Goal: Information Seeking & Learning: Learn about a topic

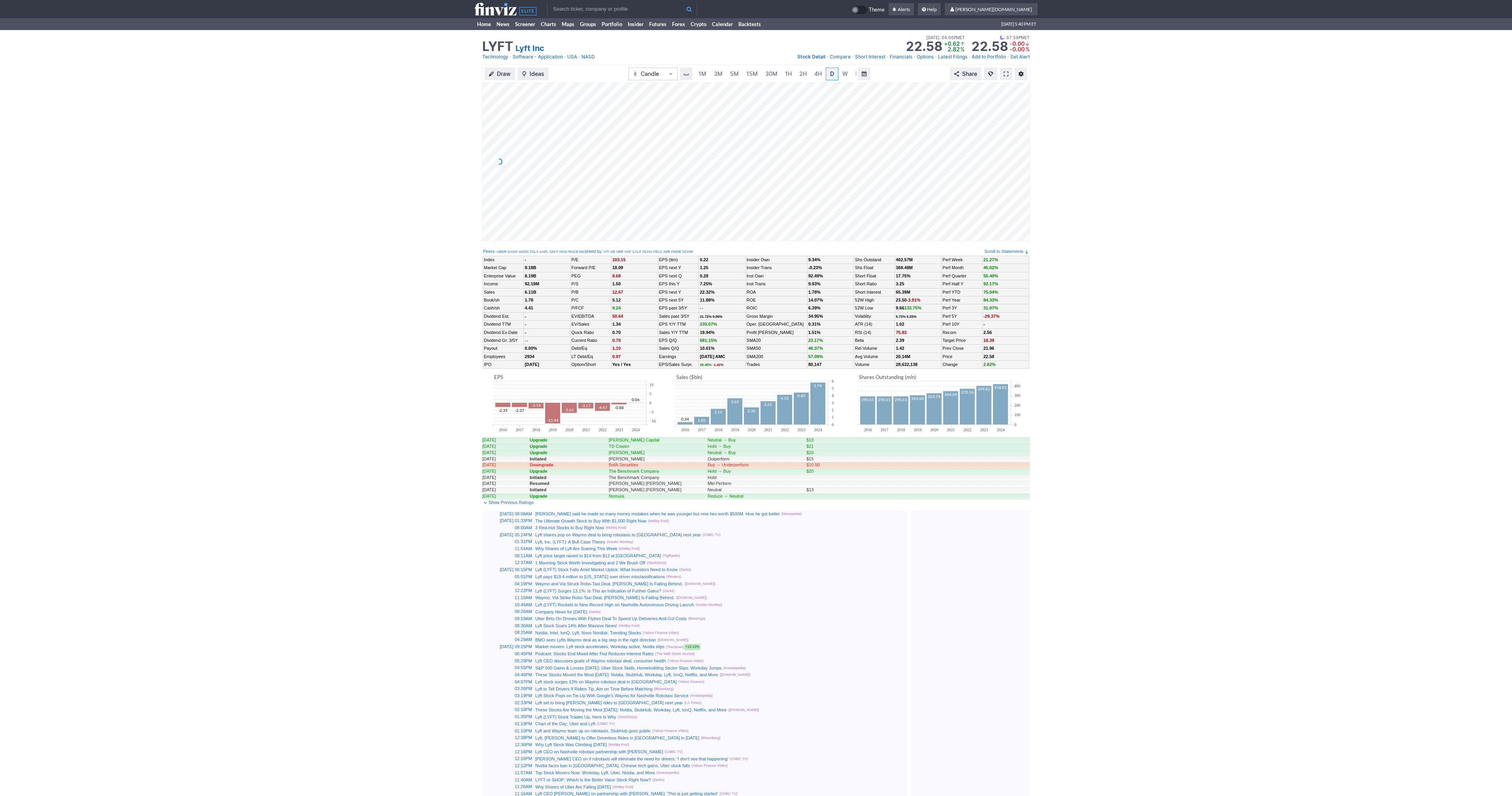
scroll to position [0, 8]
click at [1006, 71] on span at bounding box center [1006, 74] width 5 height 6
click at [1006, 75] on span at bounding box center [1006, 74] width 5 height 6
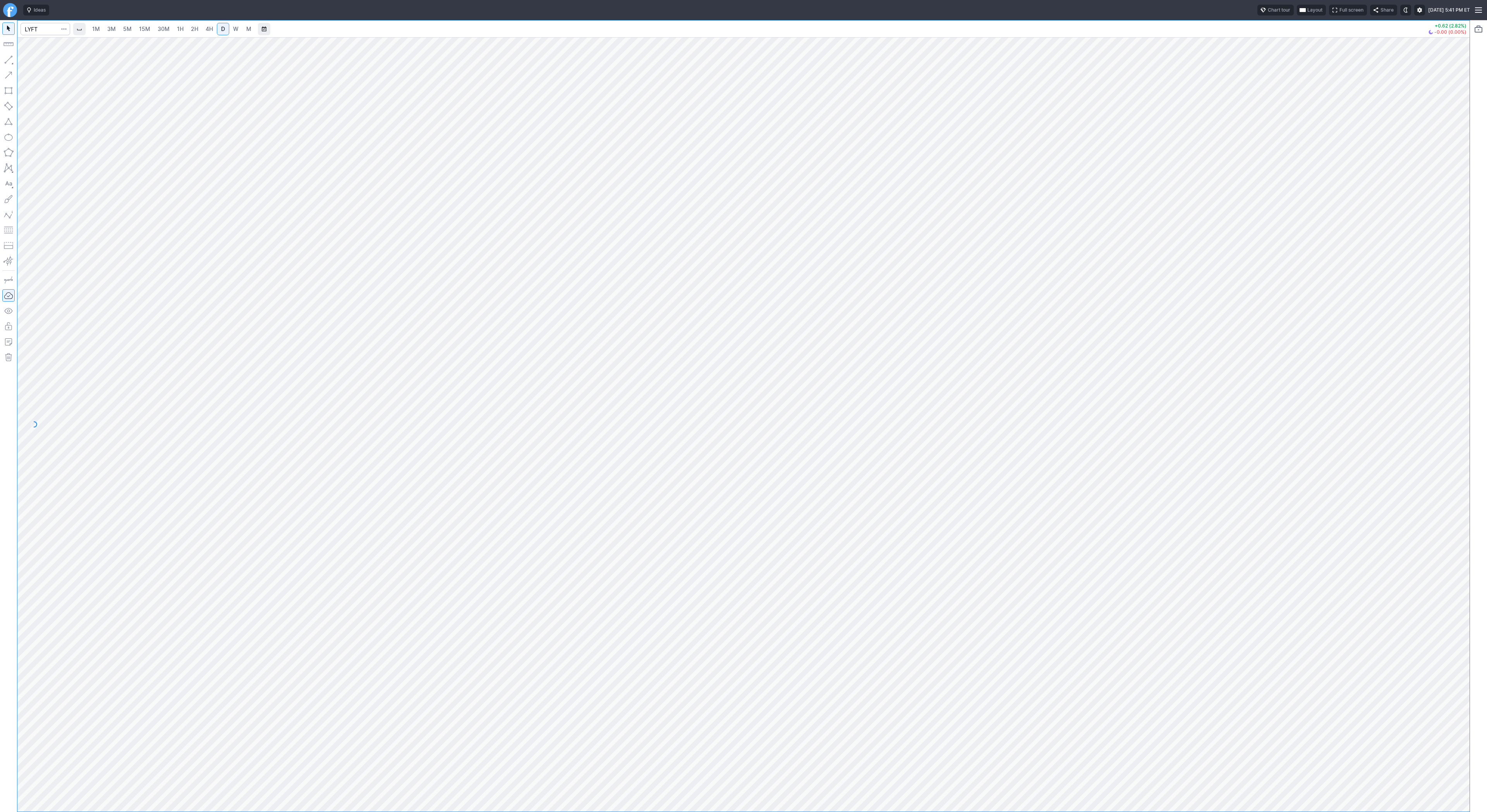
click at [367, 181] on div at bounding box center [744, 416] width 1452 height 791
click at [46, 26] on input "Search" at bounding box center [46, 29] width 50 height 12
type input "btcusd"
click at [57, 48] on span "Bitcoin / USD" at bounding box center [110, 46] width 106 height 6
click at [116, 29] on link "3M" at bounding box center [111, 29] width 16 height 12
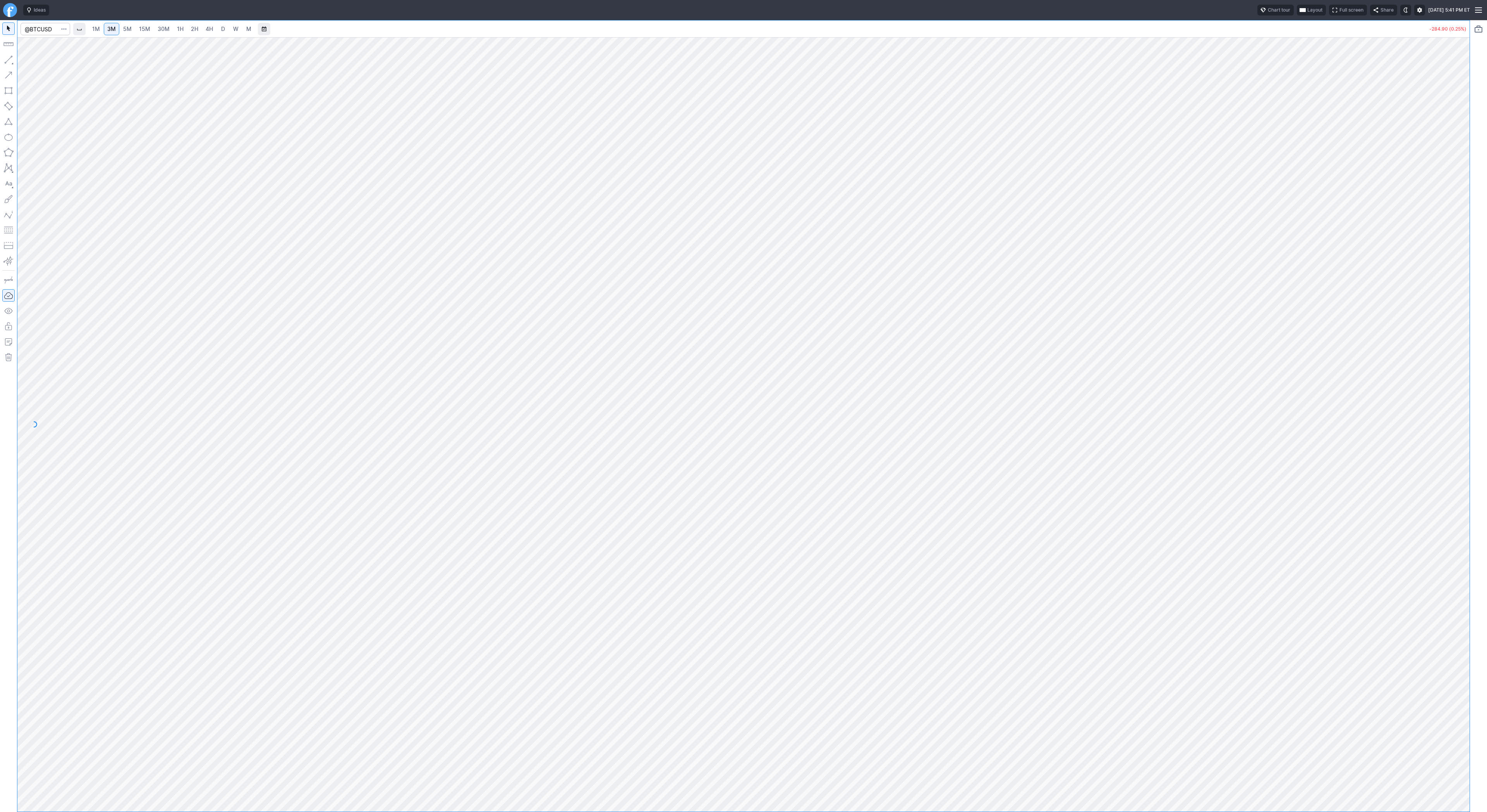
click at [136, 32] on link "15M" at bounding box center [145, 29] width 18 height 12
click at [160, 28] on span "30M" at bounding box center [163, 28] width 12 height 6
click at [32, 62] on span "Line" at bounding box center [45, 61] width 31 height 8
click at [12, 54] on button "button" at bounding box center [8, 59] width 12 height 12
click at [48, 58] on span "Line" at bounding box center [45, 61] width 31 height 8
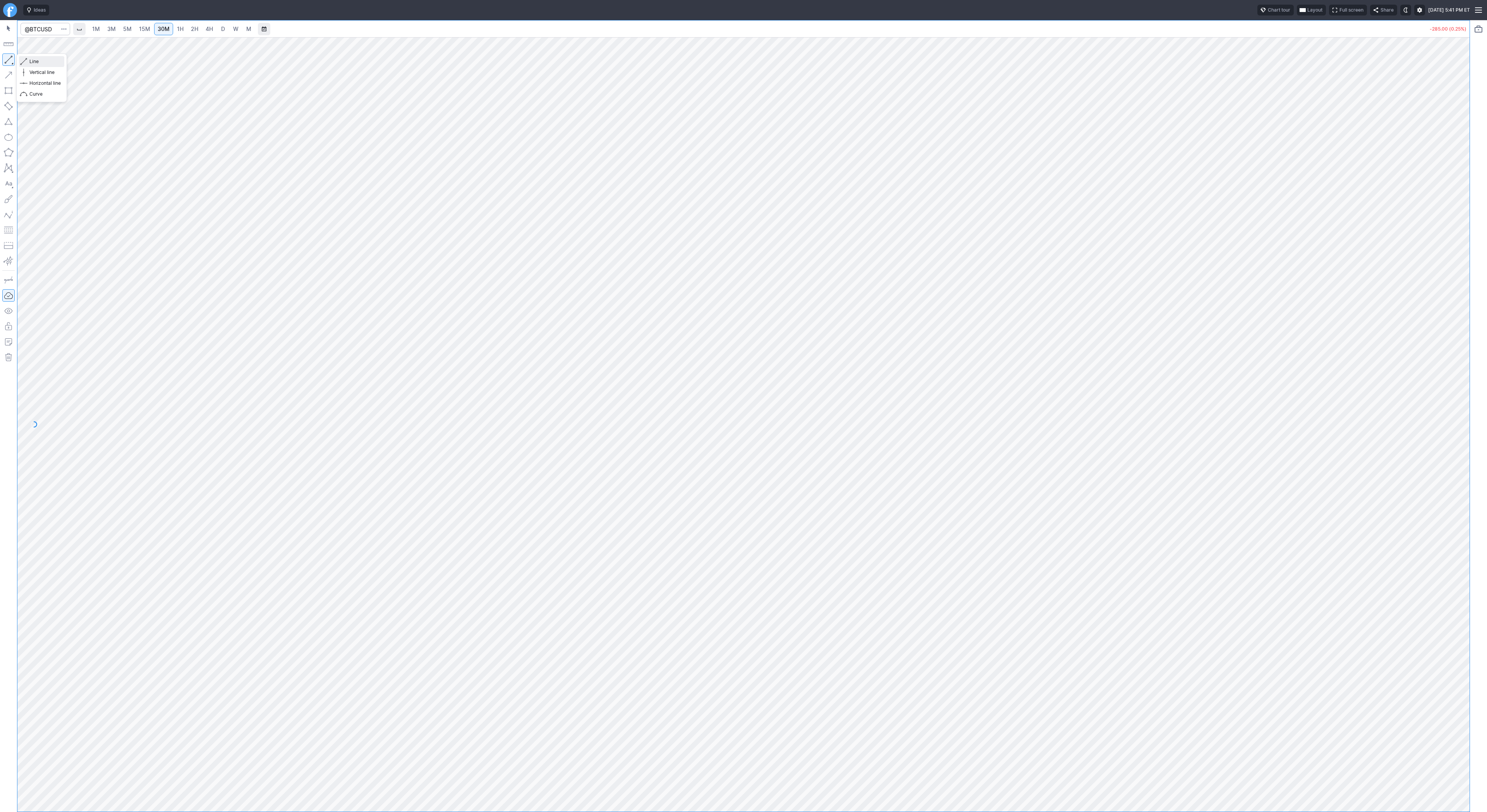
click at [33, 59] on span "Line" at bounding box center [45, 61] width 31 height 8
click at [42, 33] on input "Search" at bounding box center [46, 29] width 50 height 12
type input "btcu"
click at [42, 43] on span "BTCU" at bounding box center [38, 46] width 13 height 6
click at [50, 29] on input "Search" at bounding box center [46, 29] width 50 height 12
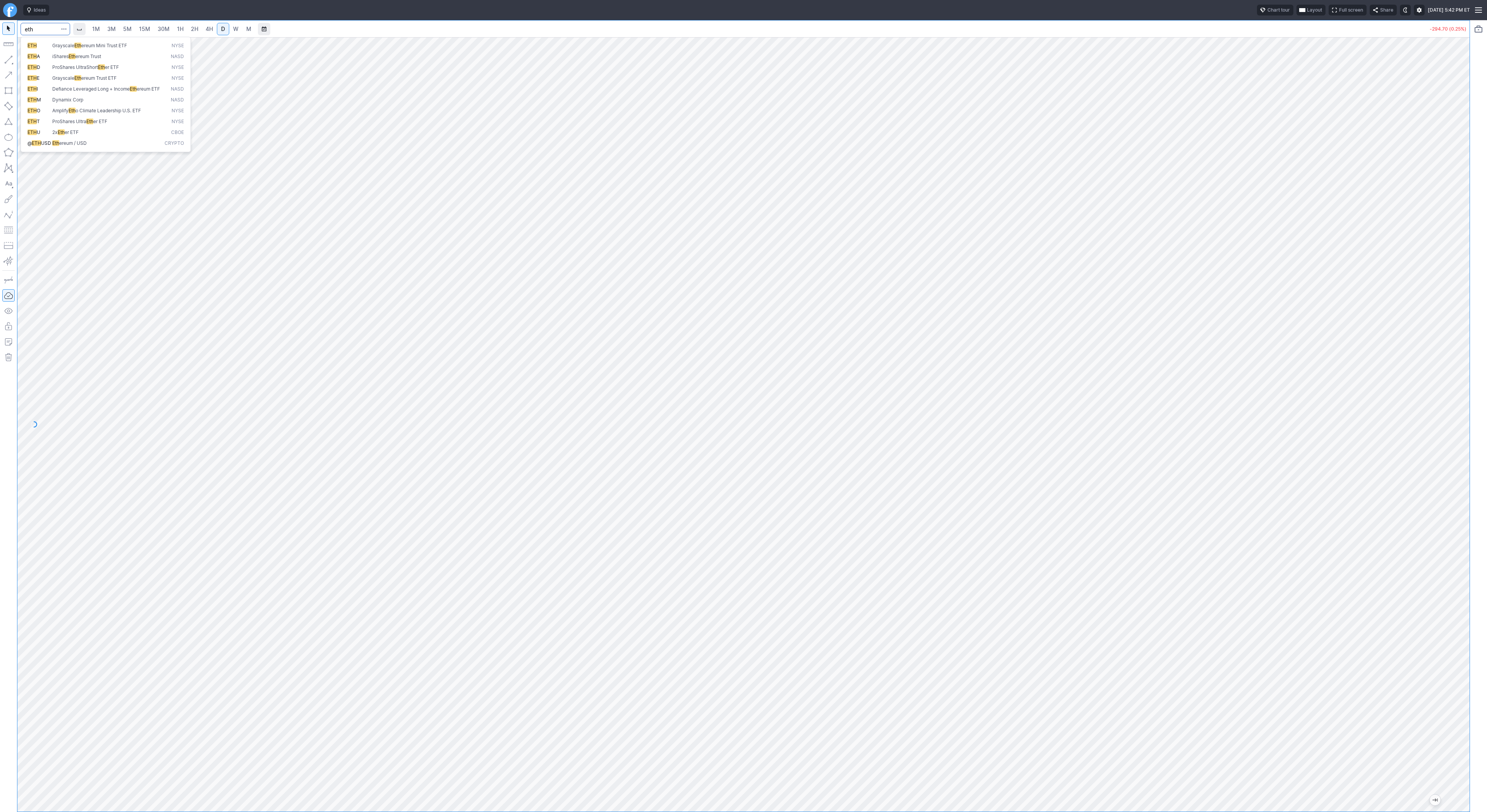
type input "eth"
click at [92, 147] on span "Eth ereum / USD" at bounding box center [107, 143] width 113 height 6
click at [111, 28] on span "3M" at bounding box center [111, 28] width 9 height 6
click at [136, 30] on link "15M" at bounding box center [145, 29] width 18 height 12
click at [162, 32] on span "30M" at bounding box center [163, 28] width 12 height 6
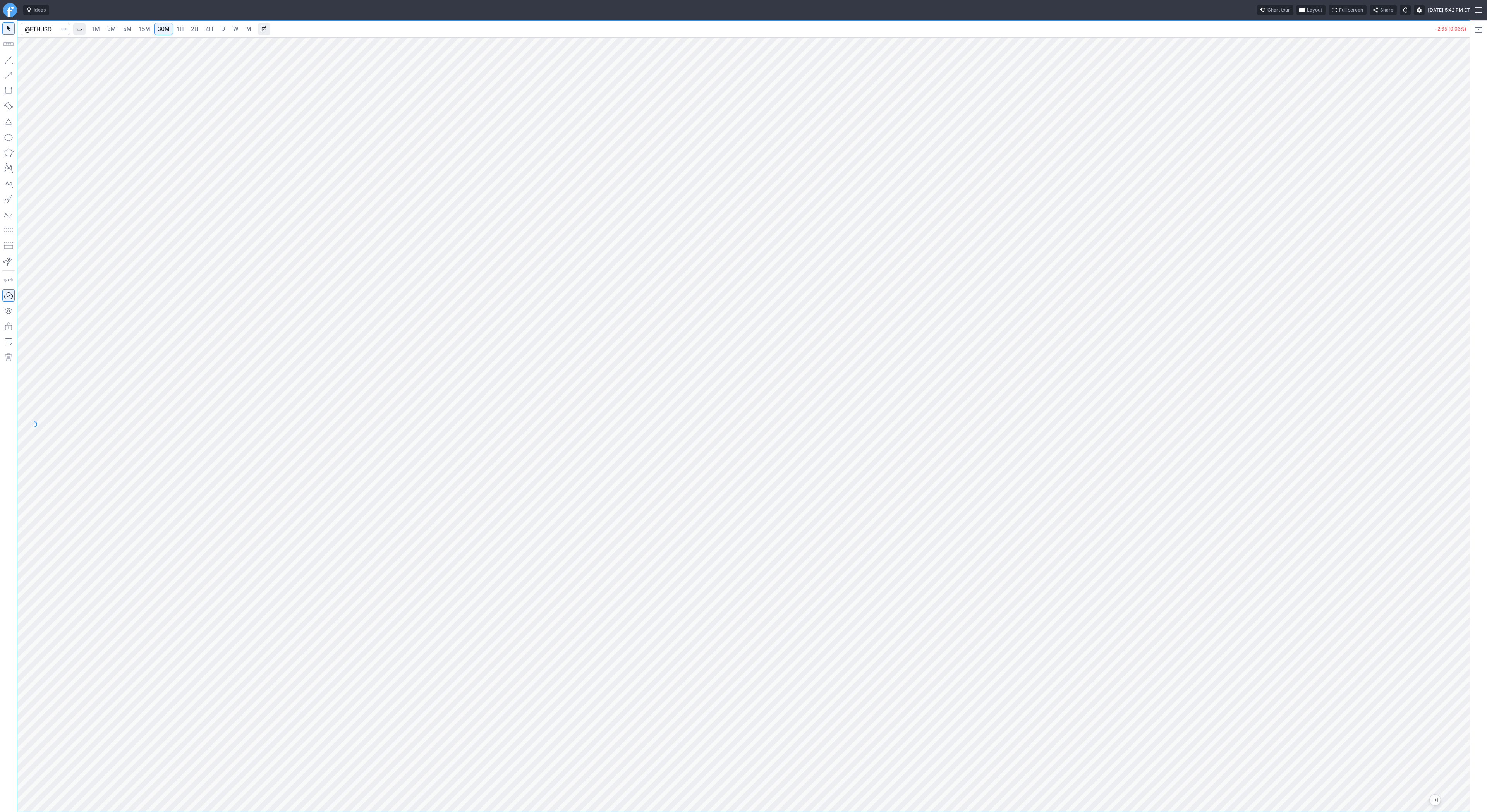
click at [177, 26] on span "1H" at bounding box center [180, 28] width 6 height 6
click at [165, 28] on span "30M" at bounding box center [163, 28] width 12 height 6
click at [42, 62] on span "Line" at bounding box center [45, 61] width 31 height 8
click at [39, 62] on span "Line" at bounding box center [45, 61] width 31 height 8
click at [44, 63] on span "Line" at bounding box center [45, 61] width 31 height 8
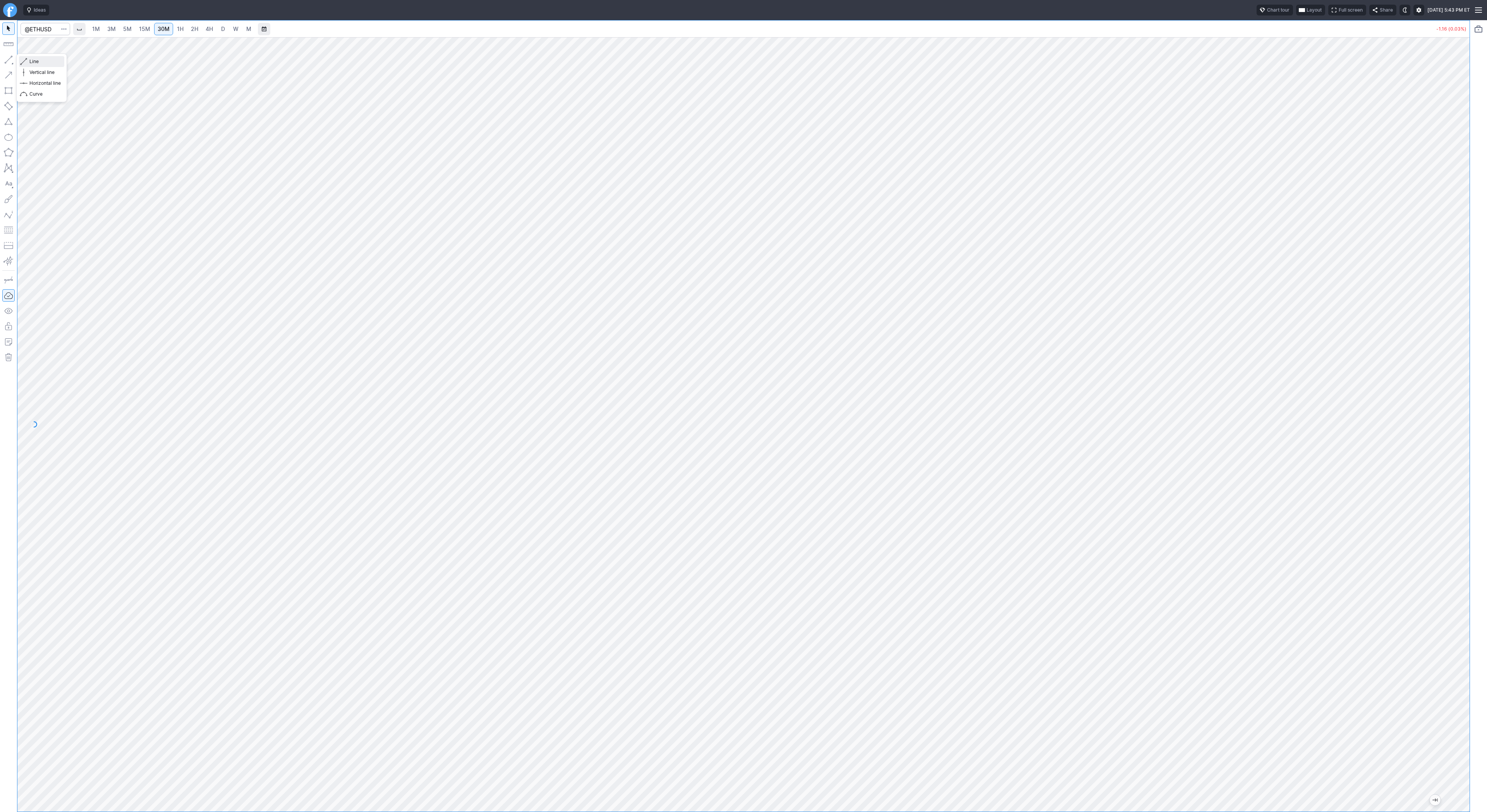
click at [42, 56] on button "Line" at bounding box center [42, 61] width 45 height 11
drag, startPoint x: 28, startPoint y: 59, endPoint x: 33, endPoint y: 64, distance: 7.1
click at [28, 59] on button "Line" at bounding box center [42, 61] width 45 height 11
click at [36, 63] on span "Line" at bounding box center [45, 61] width 31 height 8
click at [1456, 314] on div at bounding box center [744, 424] width 1452 height 774
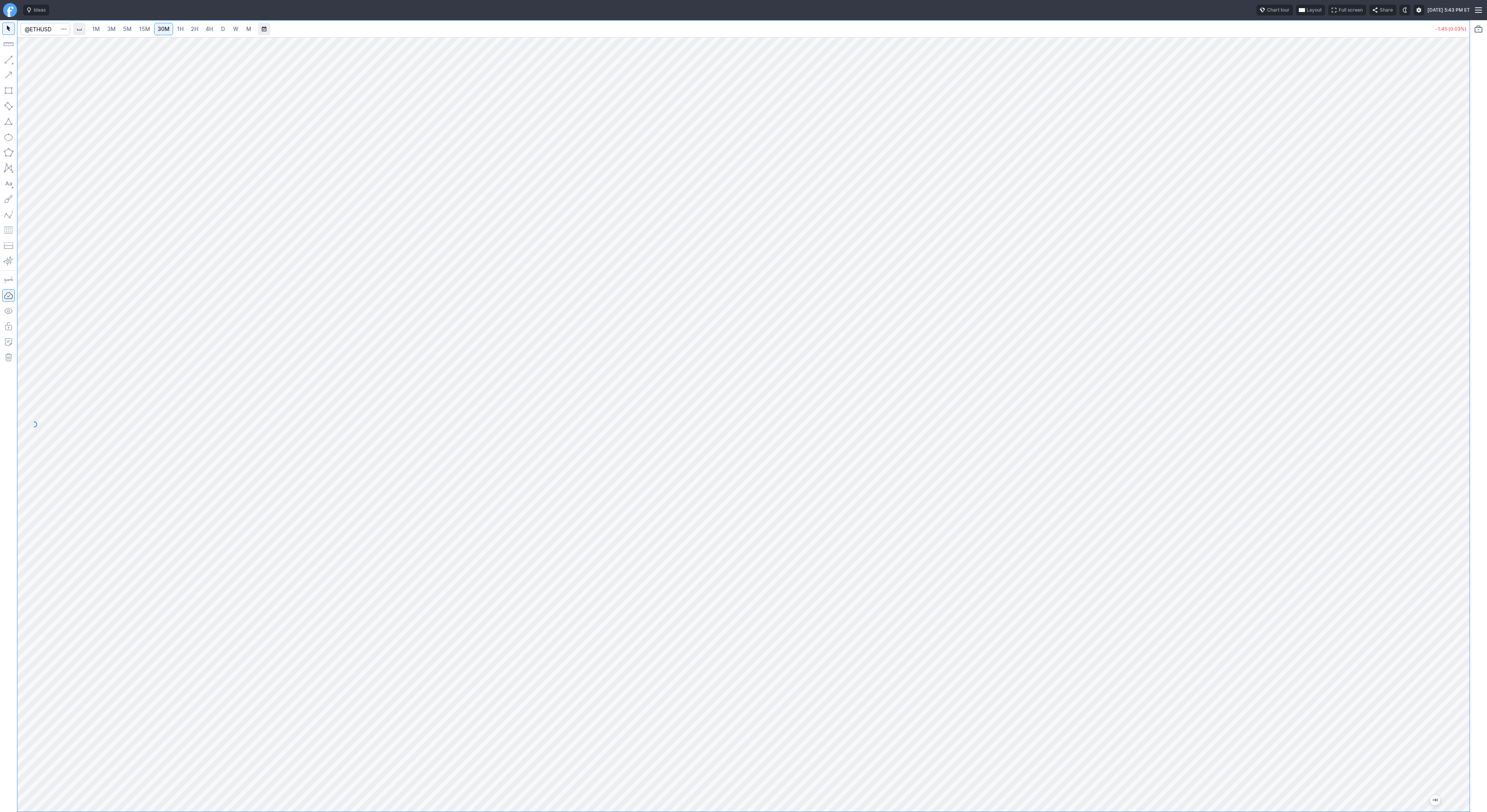
click at [1443, 398] on div at bounding box center [744, 424] width 1452 height 774
drag, startPoint x: 5, startPoint y: 55, endPoint x: 35, endPoint y: 101, distance: 54.9
click at [5, 57] on button "button" at bounding box center [8, 59] width 12 height 12
drag, startPoint x: 38, startPoint y: 62, endPoint x: 40, endPoint y: 70, distance: 8.2
click at [38, 64] on span "Line" at bounding box center [45, 61] width 31 height 8
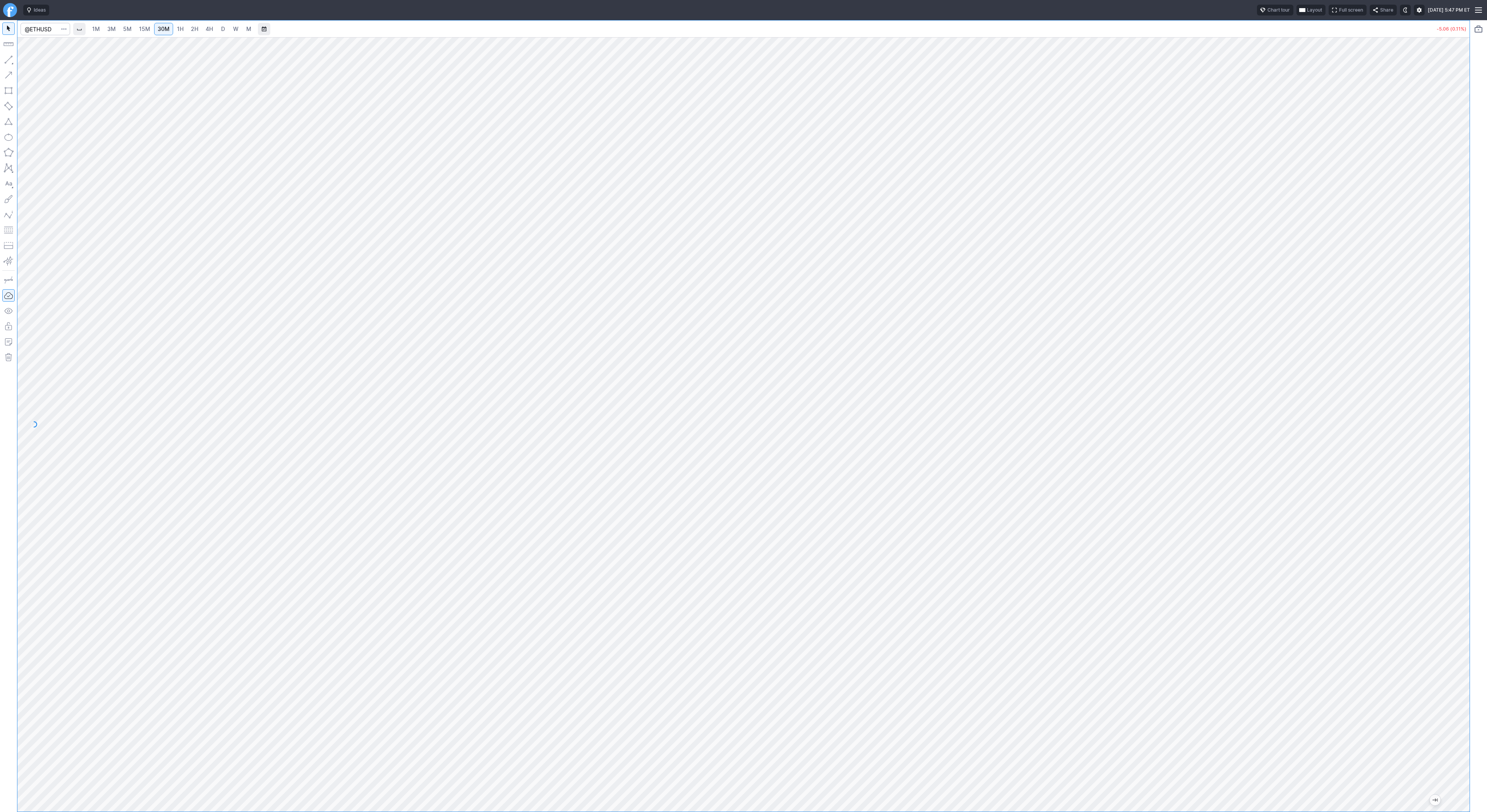
click at [110, 27] on span "3M" at bounding box center [111, 28] width 9 height 6
click at [191, 29] on span "2H" at bounding box center [195, 28] width 8 height 6
click at [0, 60] on html "Ideas Chart tour Layout Full screen Share Sun SEP 21 2025 5:47 PM ET 1M 3M 5M 1…" at bounding box center [744, 406] width 1487 height 812
click at [207, 29] on span "4H" at bounding box center [209, 28] width 8 height 6
click at [226, 29] on link "D" at bounding box center [223, 29] width 12 height 12
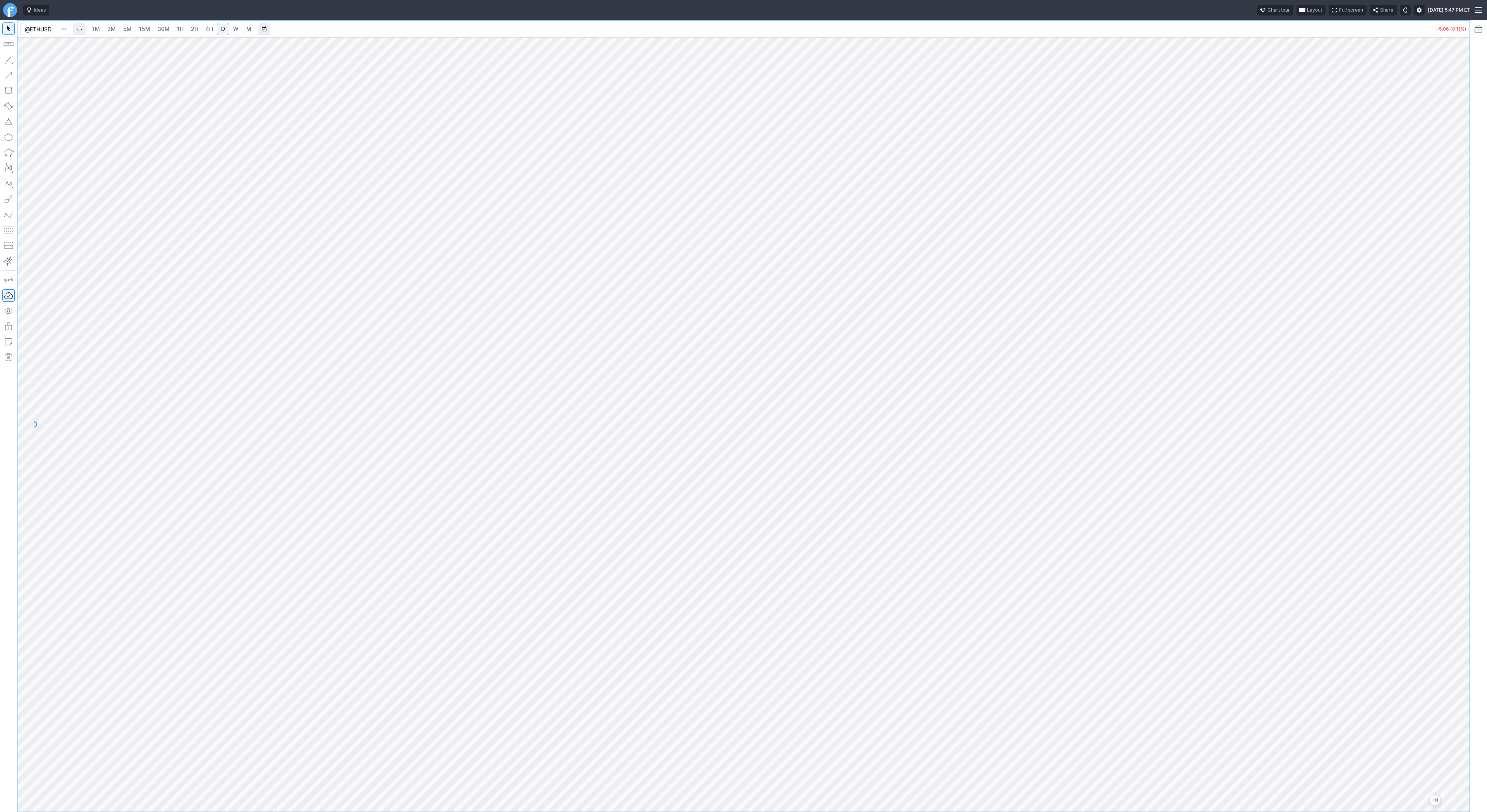
click at [214, 29] on link "4H" at bounding box center [209, 29] width 14 height 12
click at [221, 27] on span "D" at bounding box center [223, 28] width 4 height 6
click at [11, 62] on button "button" at bounding box center [8, 59] width 12 height 12
click at [38, 61] on span "Line" at bounding box center [45, 61] width 31 height 8
click at [4, 59] on button "button" at bounding box center [8, 59] width 12 height 12
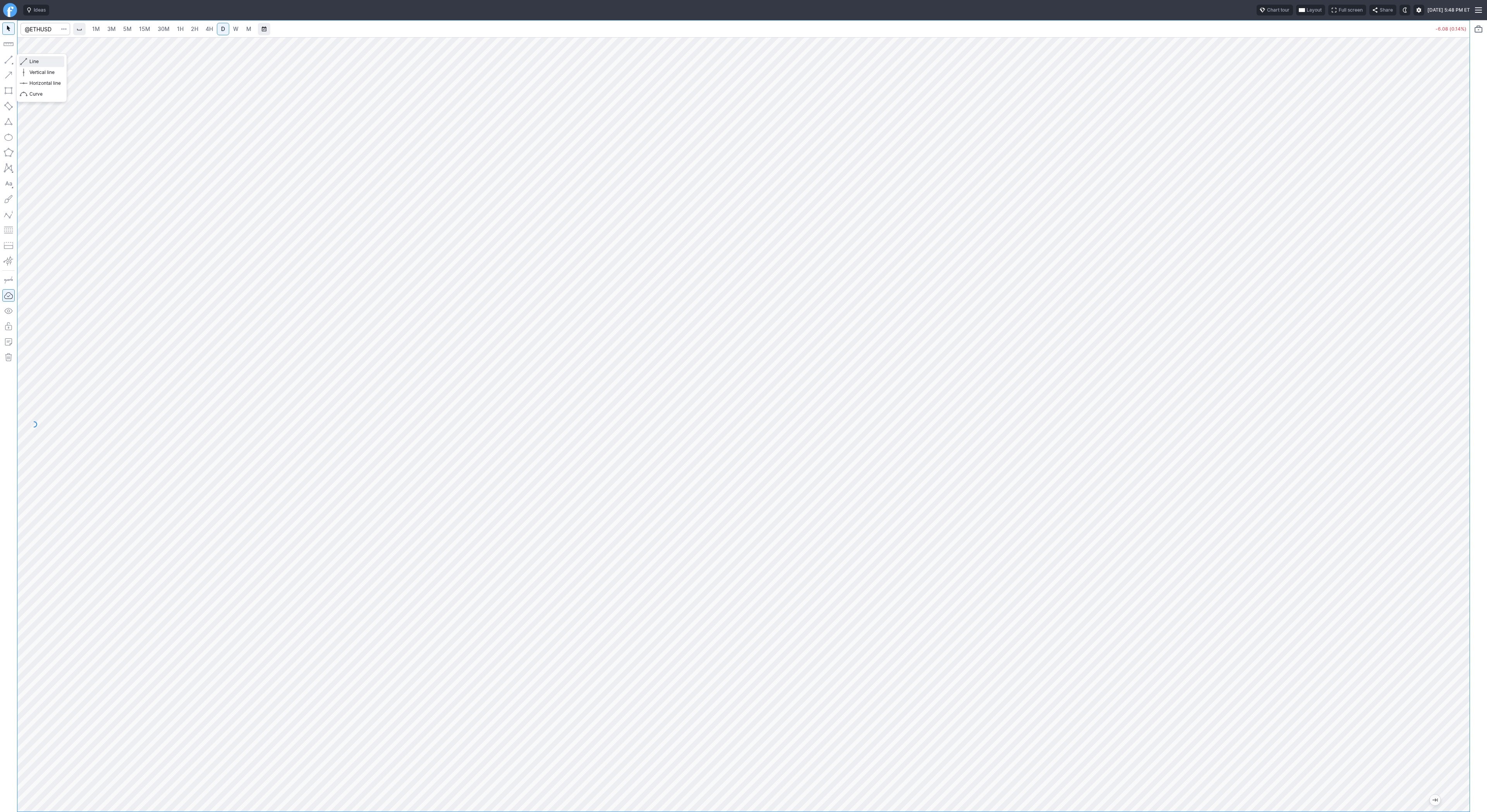
click at [43, 63] on span "Line" at bounding box center [45, 61] width 31 height 8
click at [8, 46] on button "button" at bounding box center [8, 44] width 12 height 12
click at [208, 31] on span "4H" at bounding box center [209, 28] width 8 height 6
click at [43, 61] on span "Line" at bounding box center [45, 61] width 31 height 8
click at [31, 65] on span "Line" at bounding box center [45, 61] width 31 height 8
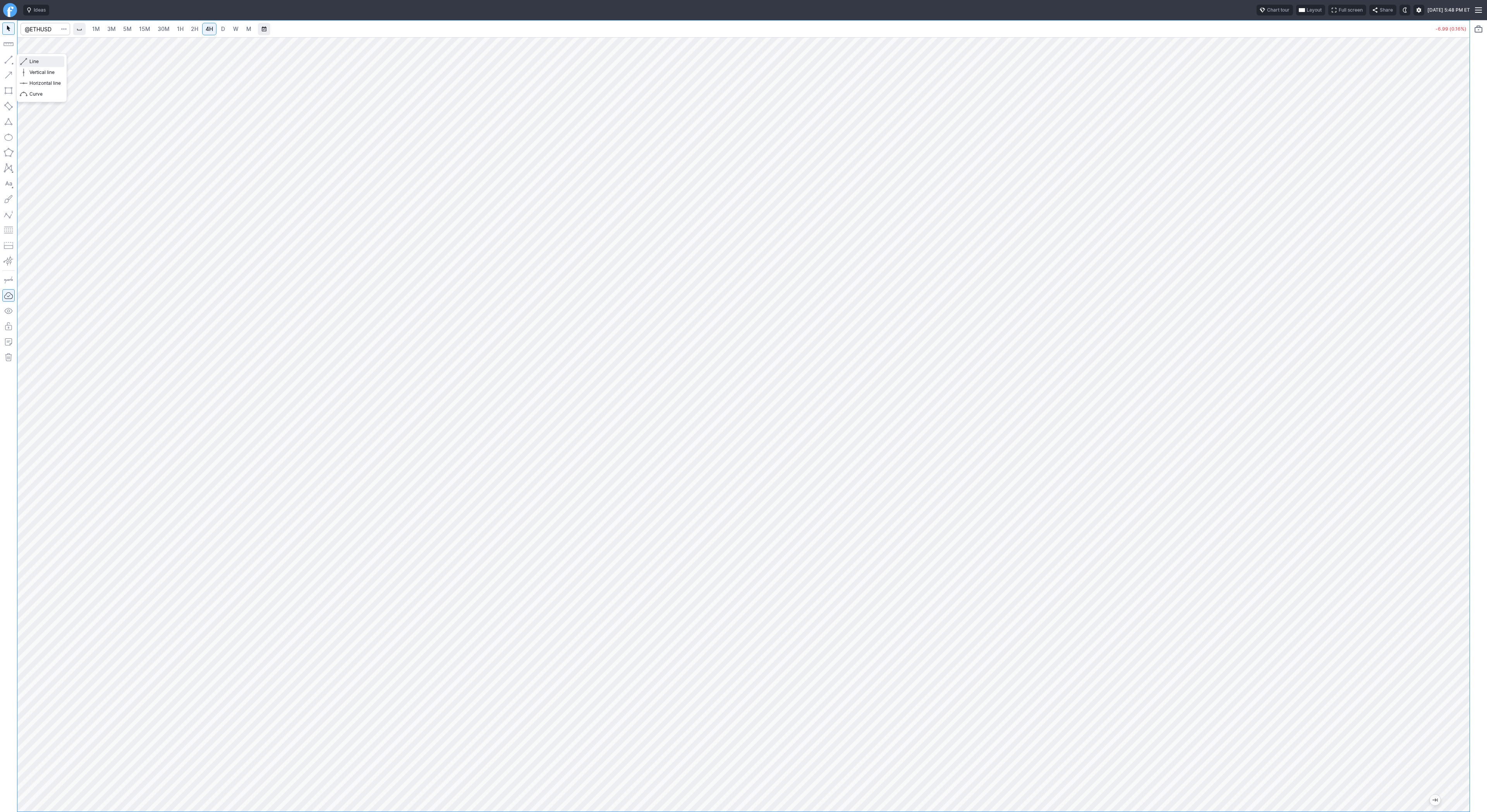
click at [38, 61] on span "Line" at bounding box center [45, 61] width 31 height 8
click at [33, 61] on span "Line" at bounding box center [45, 61] width 31 height 8
click at [1451, 364] on div at bounding box center [744, 424] width 1452 height 774
click at [36, 61] on span "Line" at bounding box center [45, 61] width 31 height 8
click at [992, 29] on div "1M 3M 5M 15M 30M 1H 2H 4H D W M" at bounding box center [752, 29] width 1359 height 18
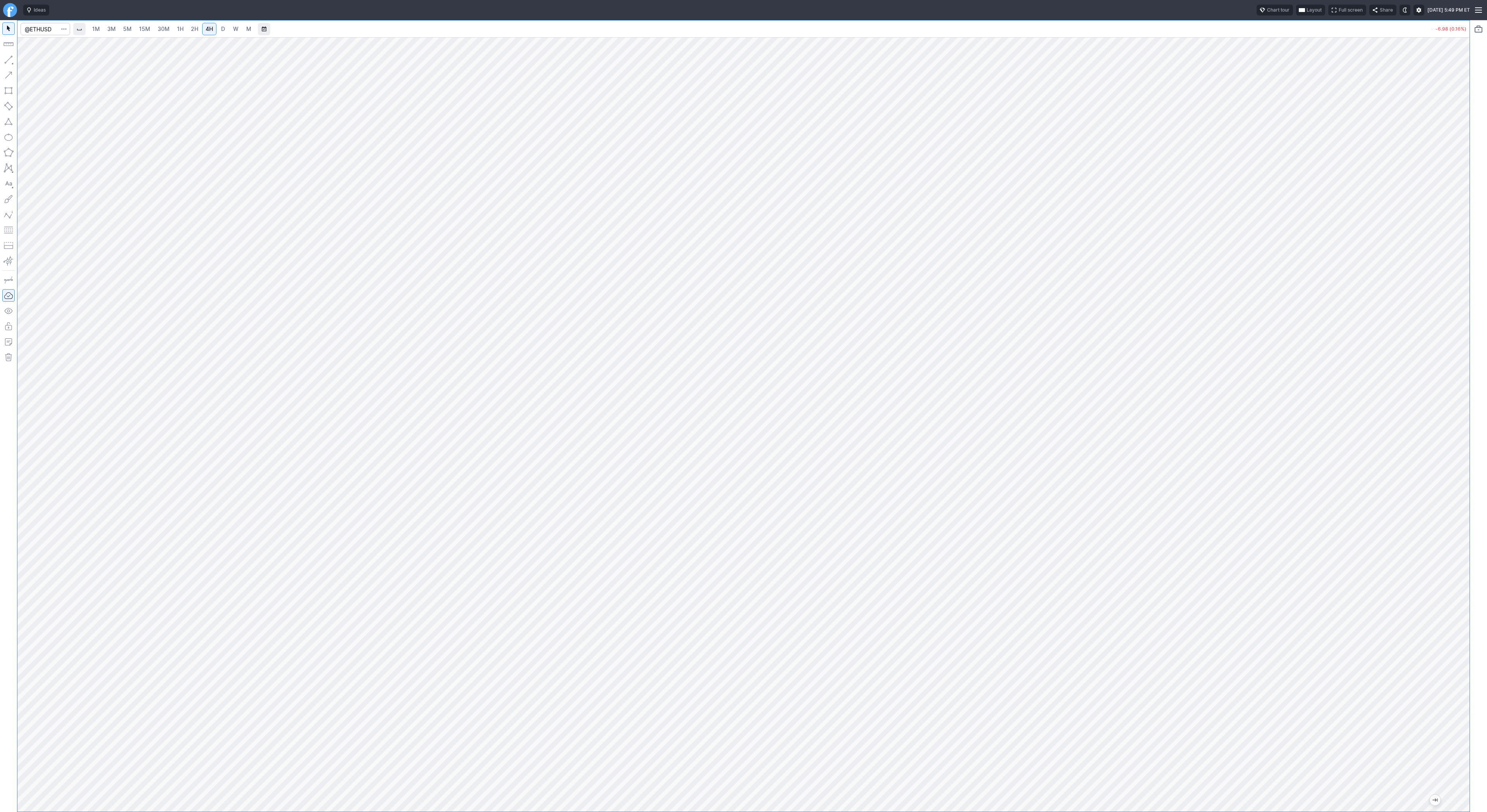
drag, startPoint x: 1458, startPoint y: 270, endPoint x: 1454, endPoint y: 347, distance: 77.1
click at [1457, 349] on div at bounding box center [1462, 422] width 16 height 755
click at [39, 63] on span "Line" at bounding box center [45, 61] width 31 height 8
click at [11, 54] on button "button" at bounding box center [8, 59] width 12 height 12
click at [181, 30] on span "1H" at bounding box center [180, 28] width 6 height 6
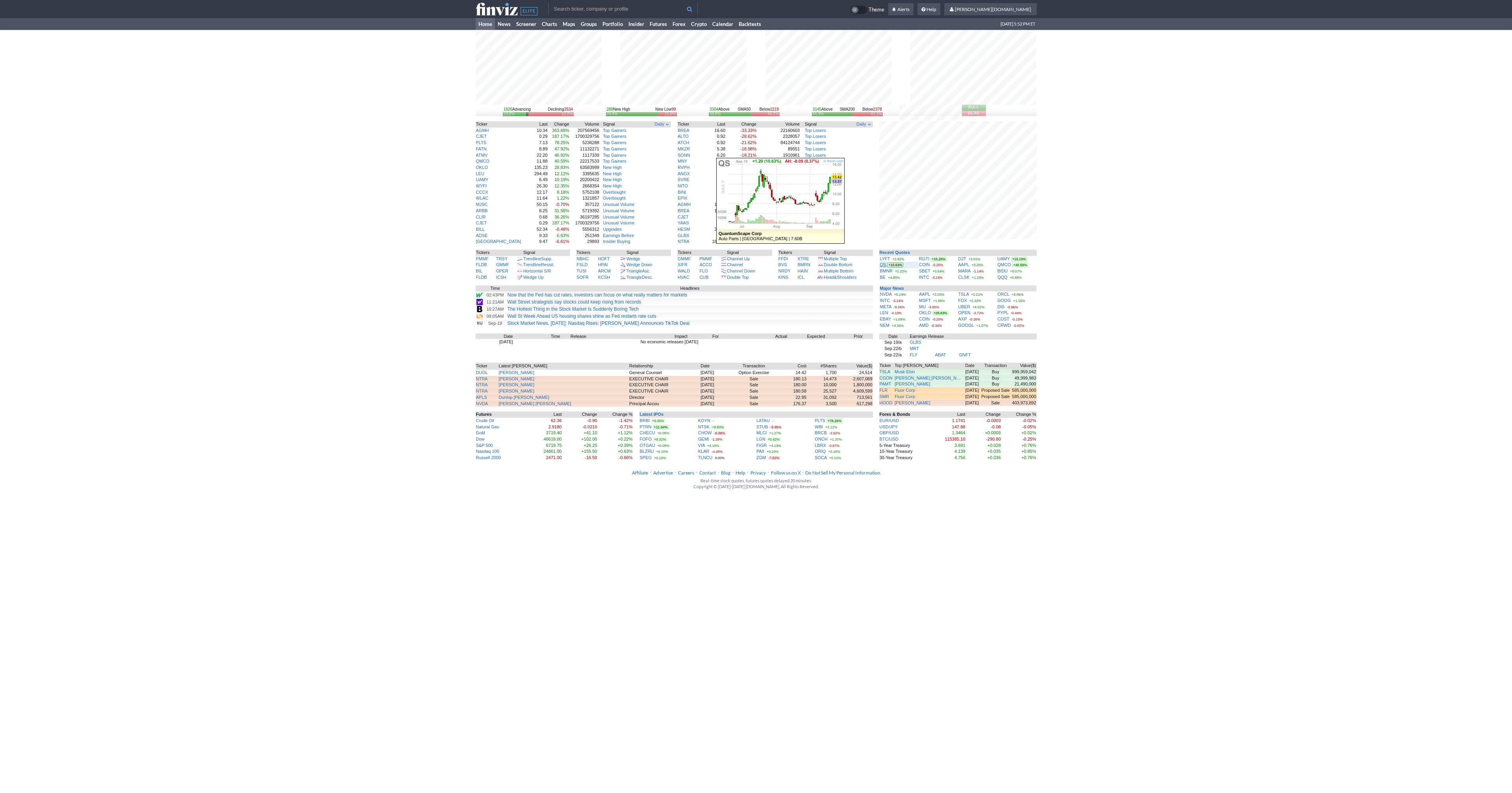
click at [750, 266] on link "QS" at bounding box center [883, 265] width 6 height 5
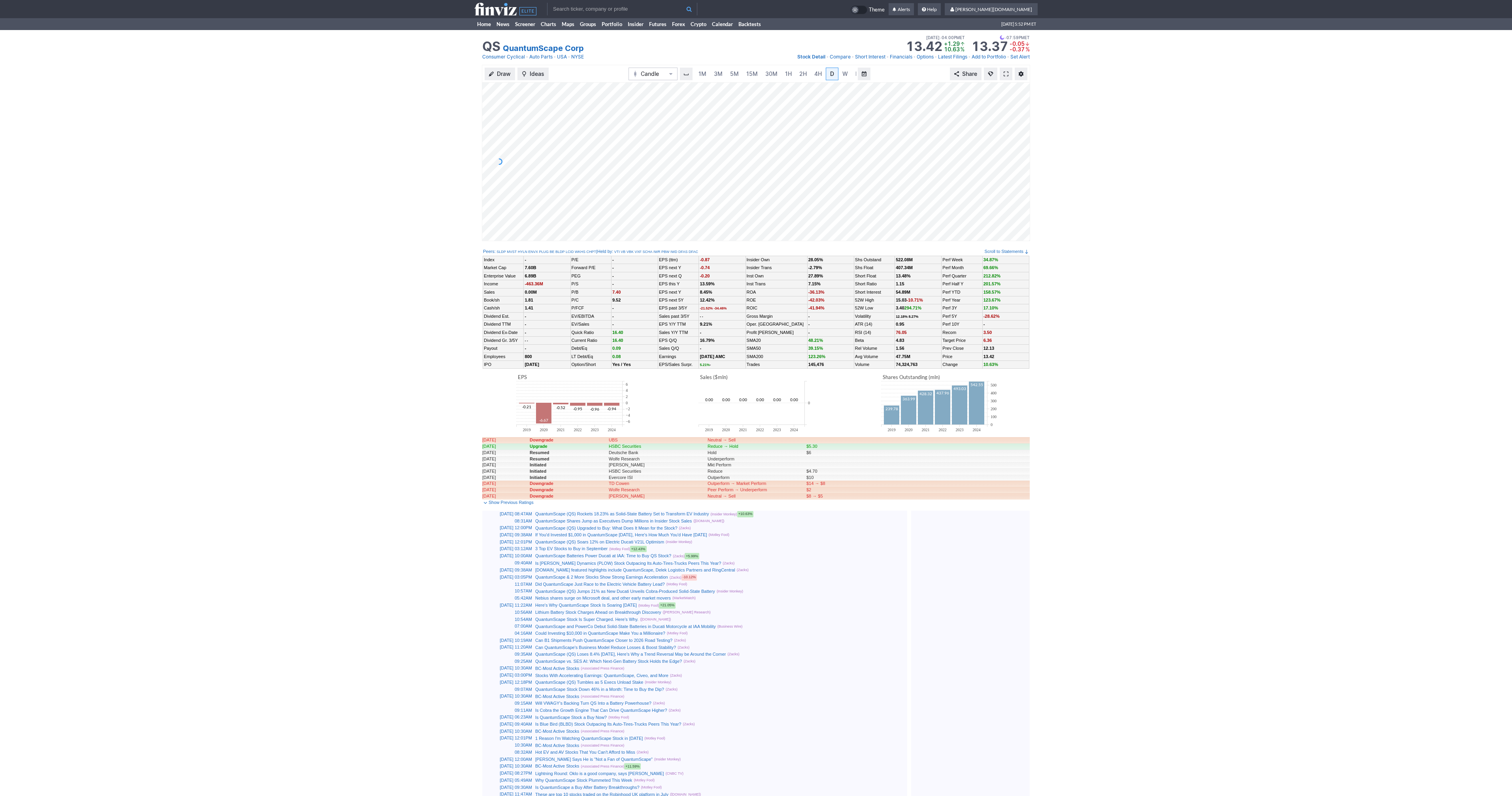
scroll to position [0, 8]
click at [1003, 73] on span at bounding box center [1006, 74] width 5 height 6
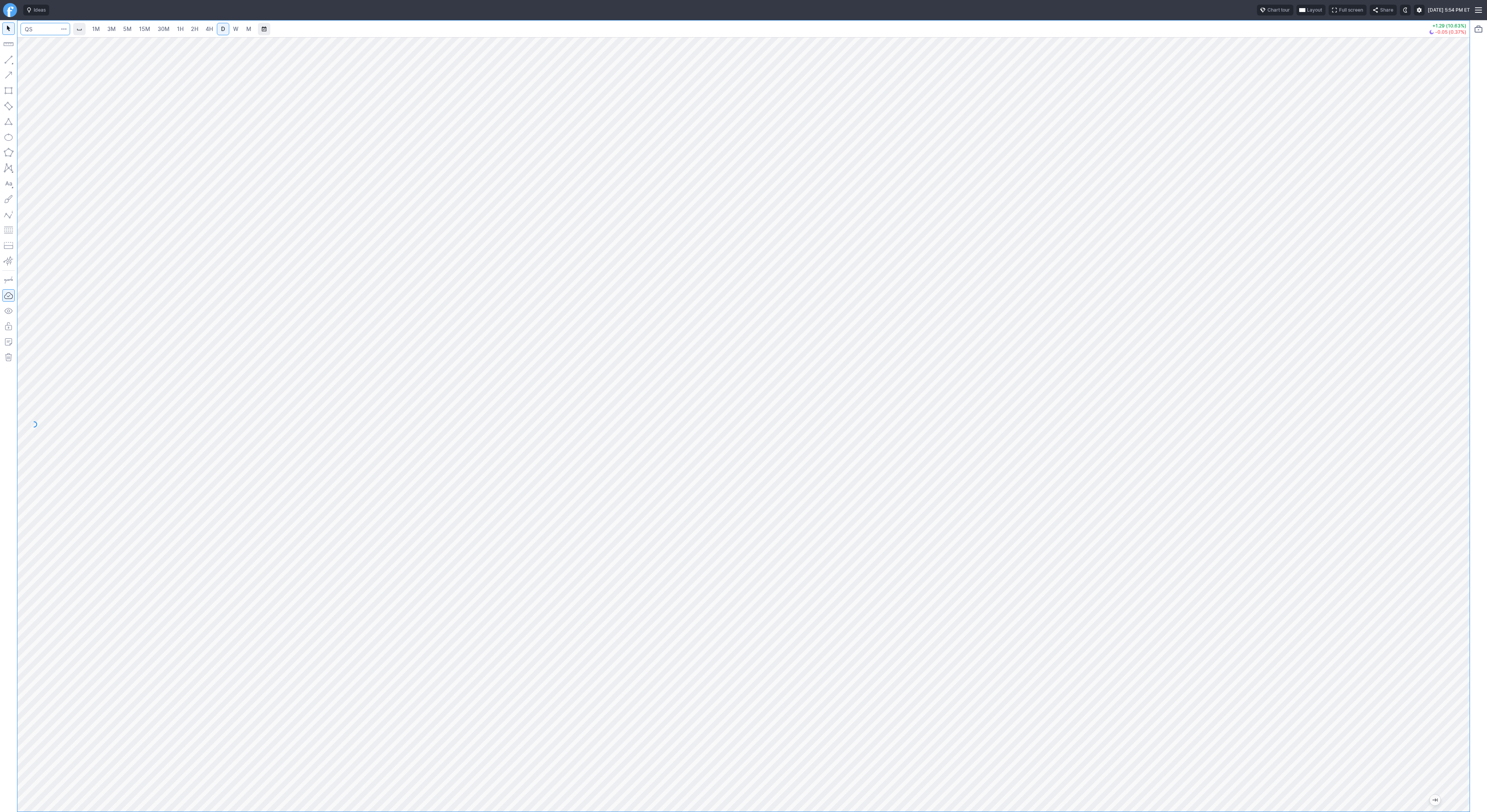
click at [40, 27] on input "Search" at bounding box center [46, 29] width 50 height 12
type input "eth"
click at [113, 147] on span "Eth ereum / USD" at bounding box center [107, 143] width 113 height 6
click at [2, 59] on button "button" at bounding box center [8, 59] width 12 height 12
click at [8, 58] on button "button" at bounding box center [8, 59] width 12 height 12
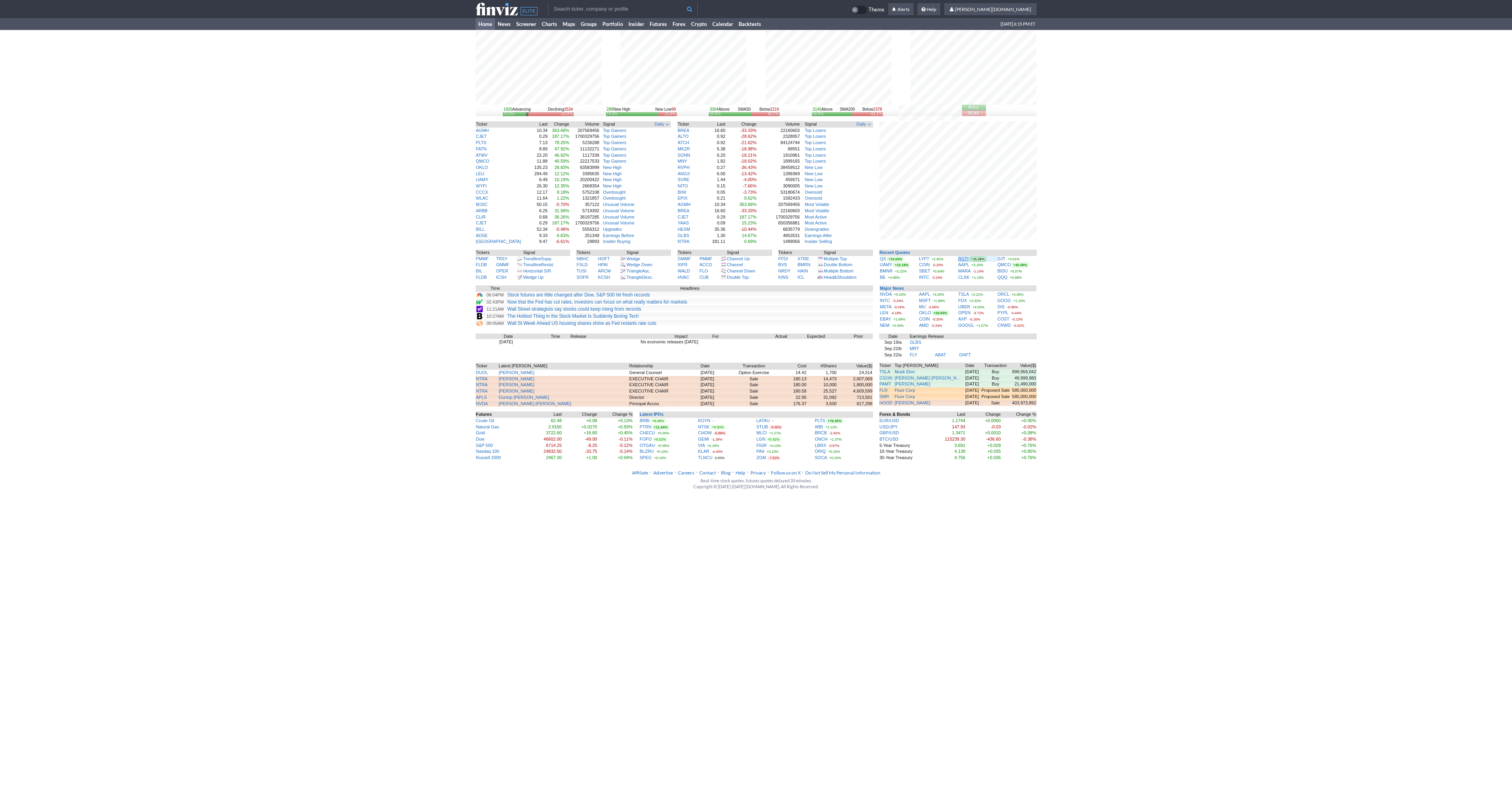
click at [963, 260] on link "RGTI" at bounding box center [963, 259] width 10 height 5
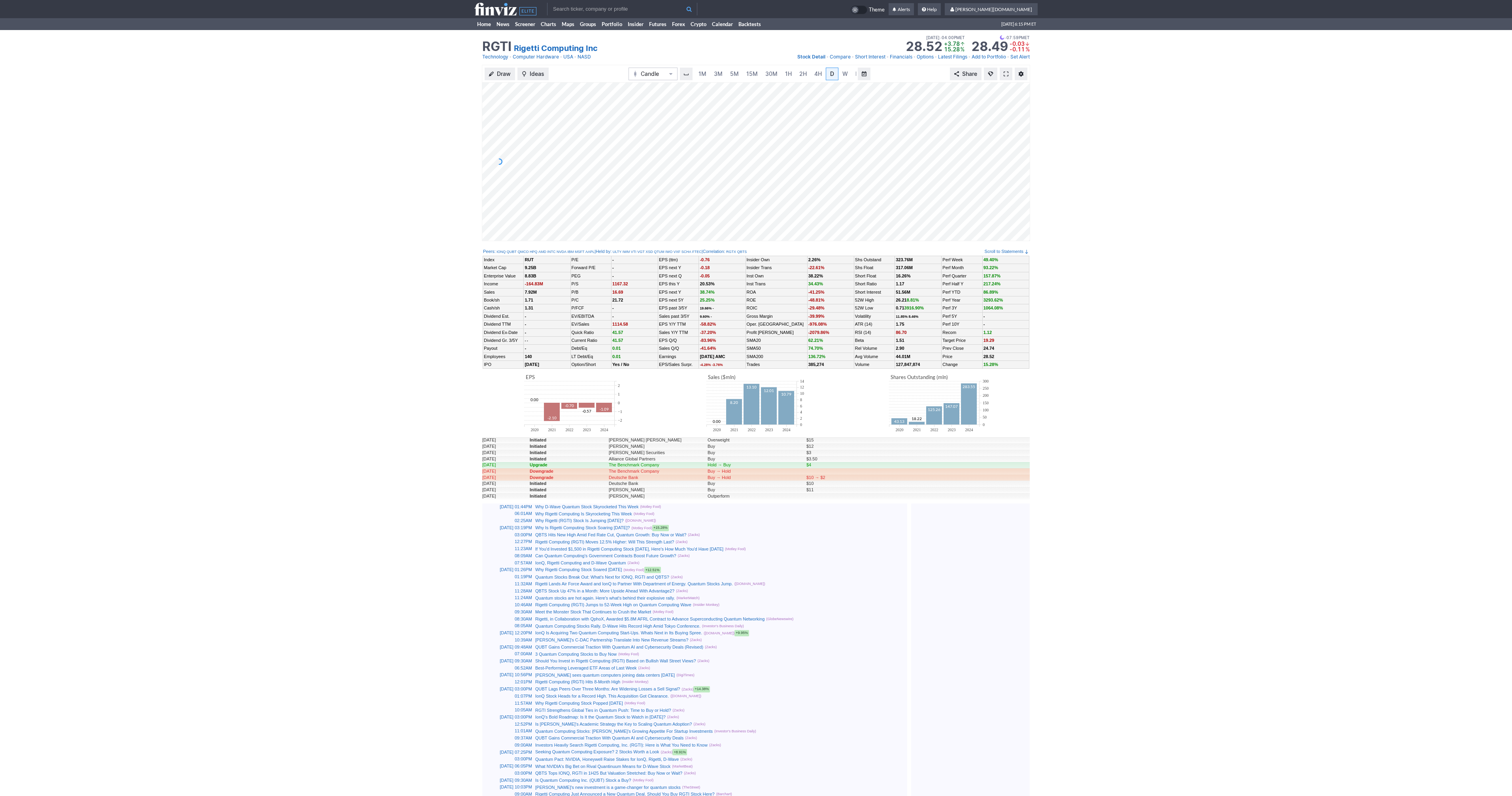
scroll to position [0, 8]
click at [1003, 74] on span at bounding box center [1006, 74] width 5 height 6
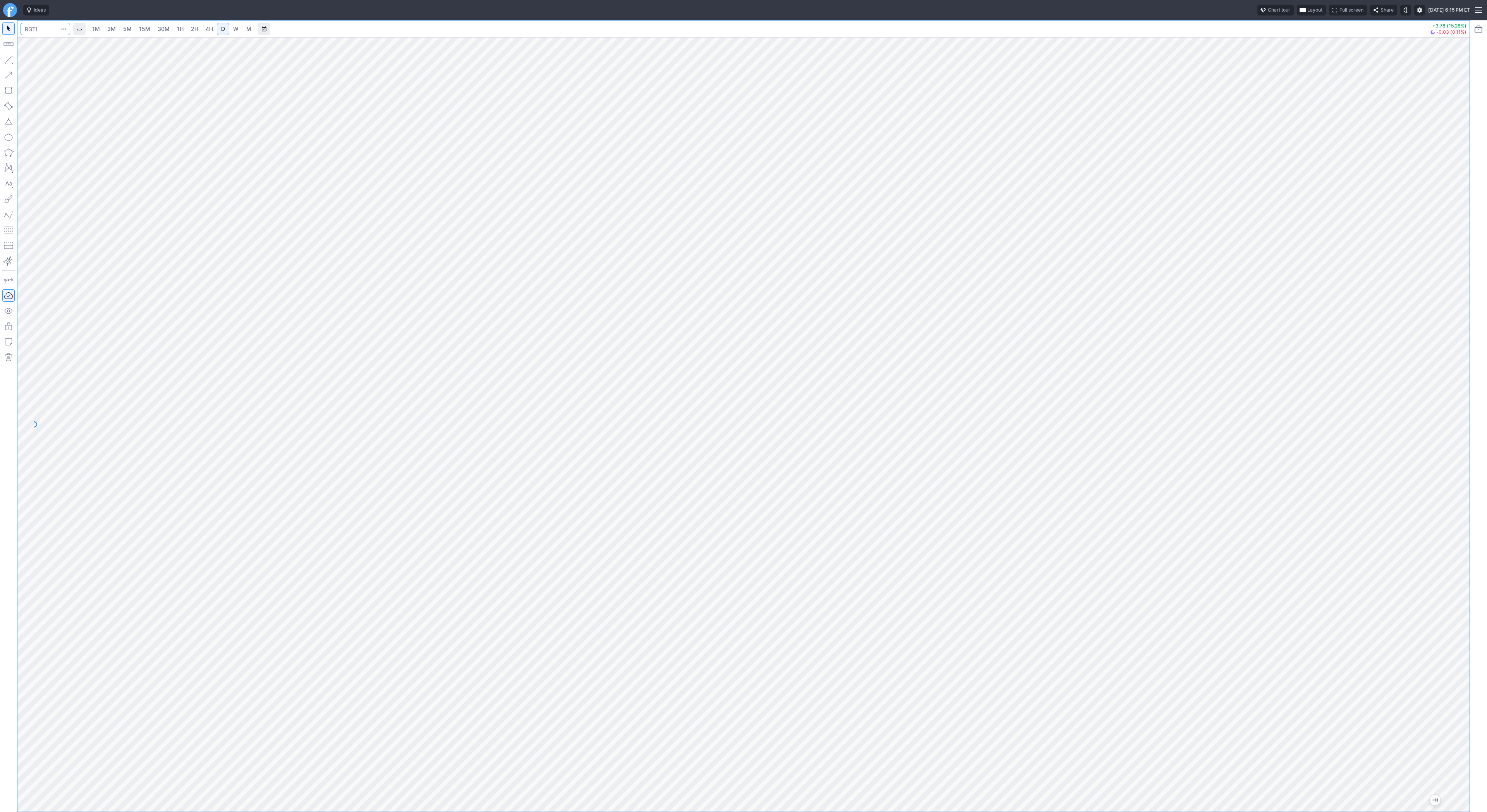
click at [40, 25] on input "Search" at bounding box center [46, 29] width 50 height 12
type input "btcusd"
click at [50, 43] on span "BTCUSD" at bounding box center [42, 46] width 20 height 6
click at [210, 30] on span "4H" at bounding box center [209, 28] width 8 height 6
click at [221, 28] on span "D" at bounding box center [223, 28] width 4 height 6
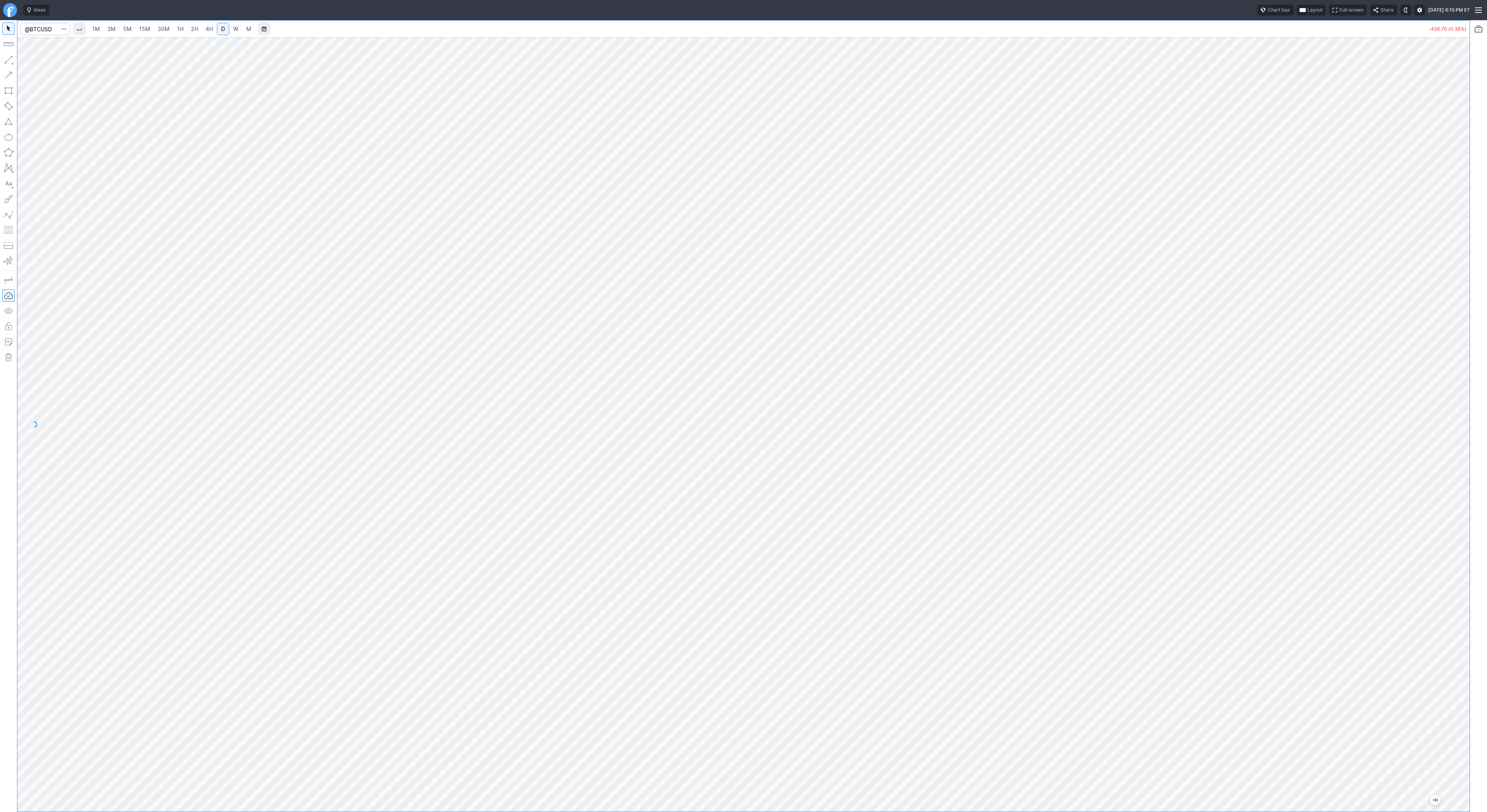
click at [214, 31] on link "4H" at bounding box center [209, 29] width 14 height 12
click at [221, 30] on span "D" at bounding box center [223, 28] width 4 height 6
click at [35, 58] on span "Line" at bounding box center [45, 61] width 31 height 8
click at [33, 60] on span "Line" at bounding box center [45, 61] width 31 height 8
click at [28, 61] on button "Line" at bounding box center [42, 61] width 45 height 11
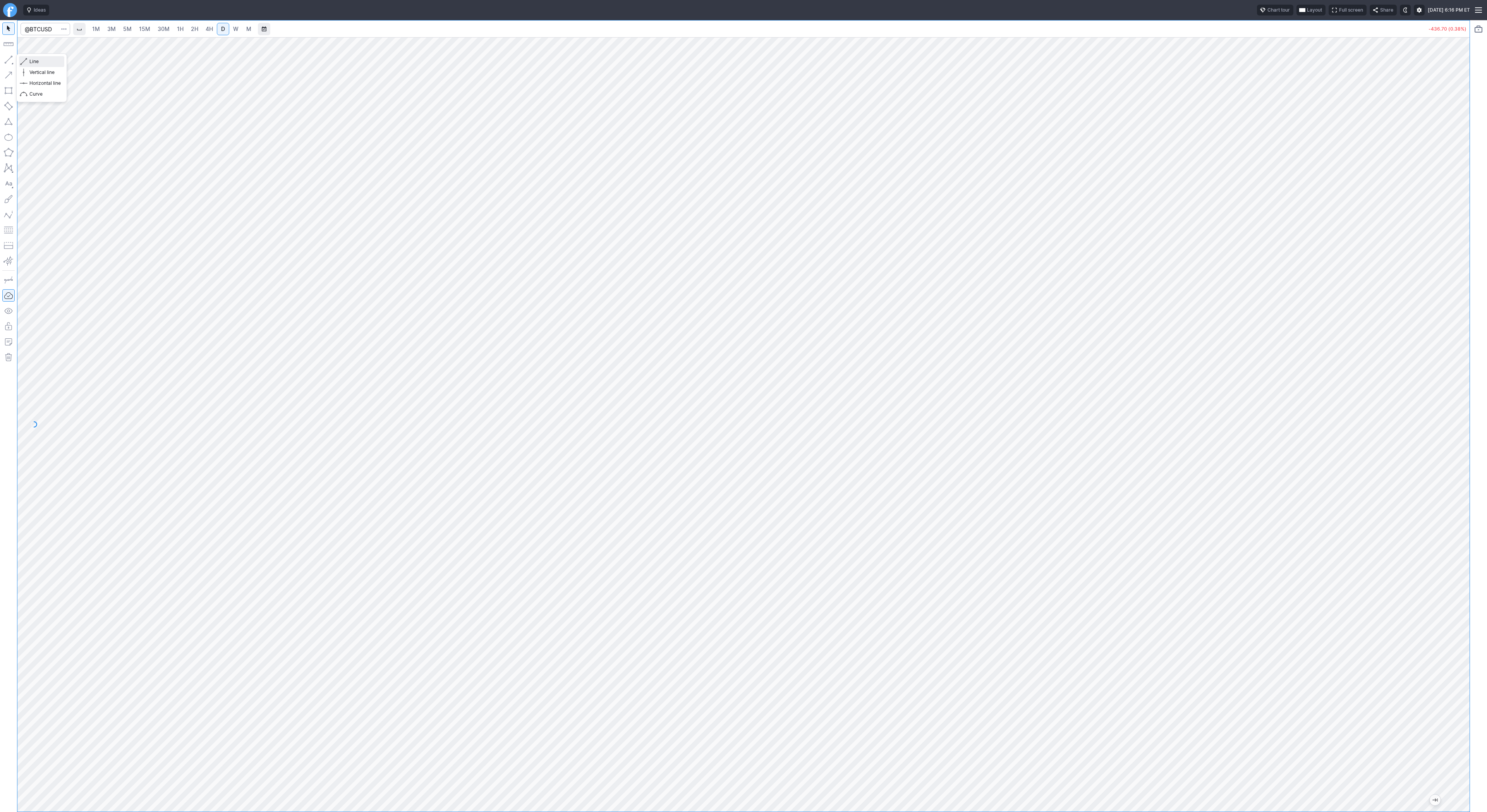
click at [51, 61] on span "Line" at bounding box center [45, 61] width 31 height 8
click at [178, 28] on span "1H" at bounding box center [180, 28] width 6 height 6
click at [211, 29] on span "4H" at bounding box center [209, 28] width 8 height 6
click at [222, 29] on span "D" at bounding box center [223, 28] width 4 height 6
click at [9, 58] on button "button" at bounding box center [8, 59] width 12 height 12
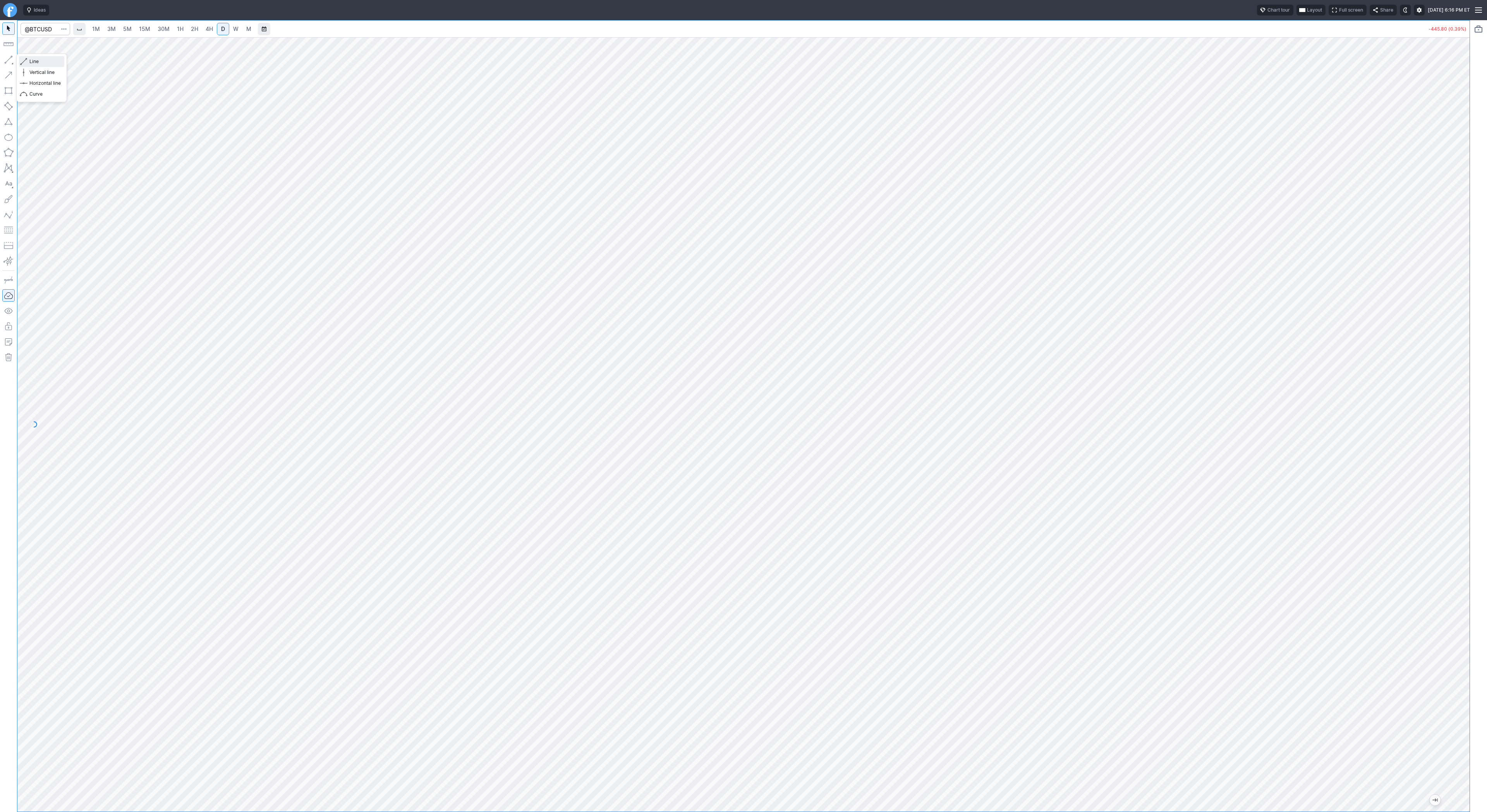
click at [36, 60] on span "Line" at bounding box center [45, 61] width 31 height 8
click at [31, 59] on span "Line" at bounding box center [45, 61] width 31 height 8
click at [39, 62] on span "Line" at bounding box center [45, 61] width 31 height 8
click at [47, 23] on input "Search" at bounding box center [46, 29] width 50 height 12
type input "eth"
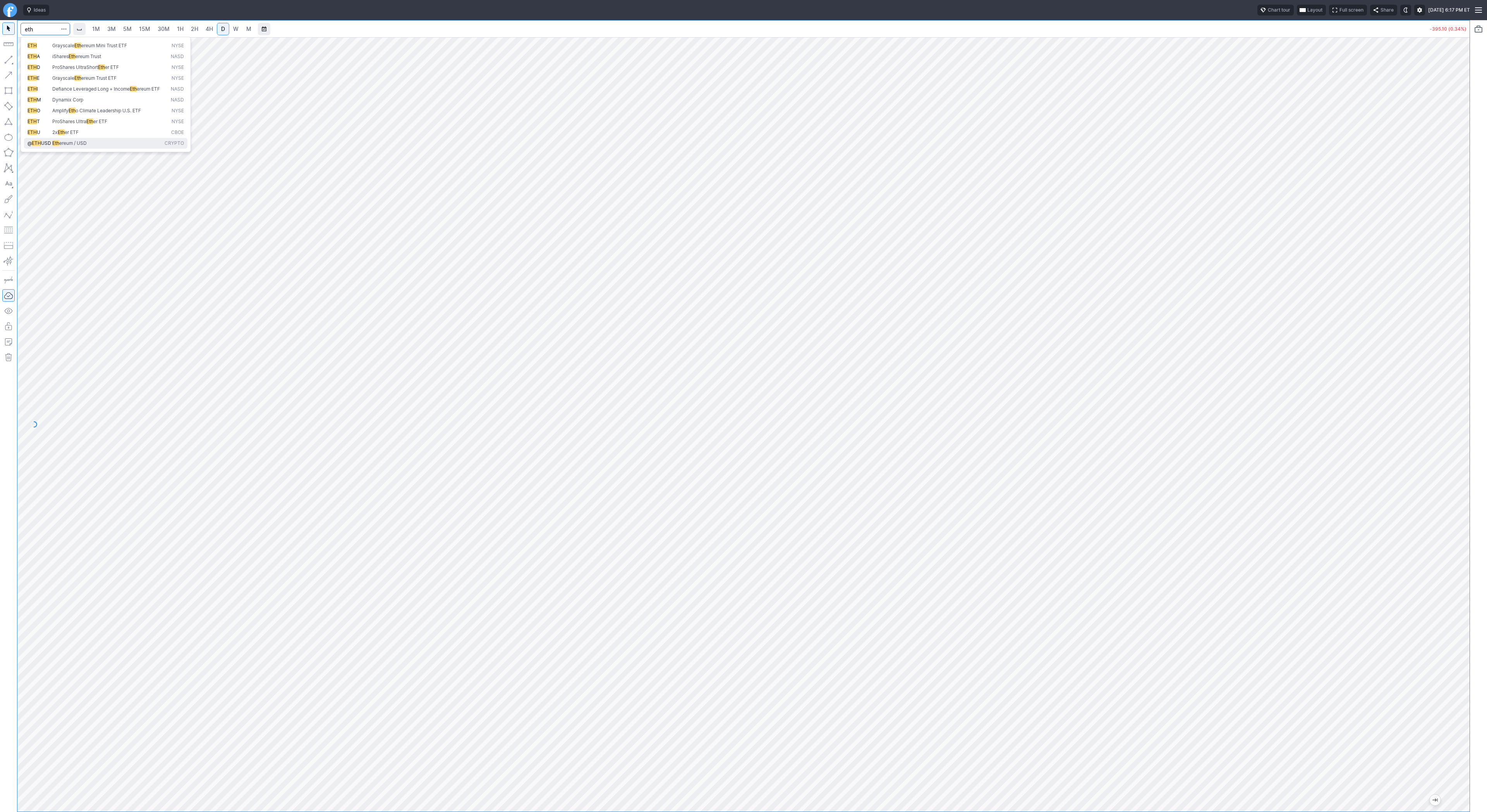
click at [92, 147] on span "Eth ereum / USD" at bounding box center [107, 143] width 113 height 6
click at [9, 61] on button "button" at bounding box center [8, 59] width 12 height 12
click at [36, 61] on span "Line" at bounding box center [45, 61] width 31 height 8
click at [206, 29] on span "4H" at bounding box center [209, 28] width 8 height 6
click at [9, 58] on button "button" at bounding box center [8, 59] width 12 height 12
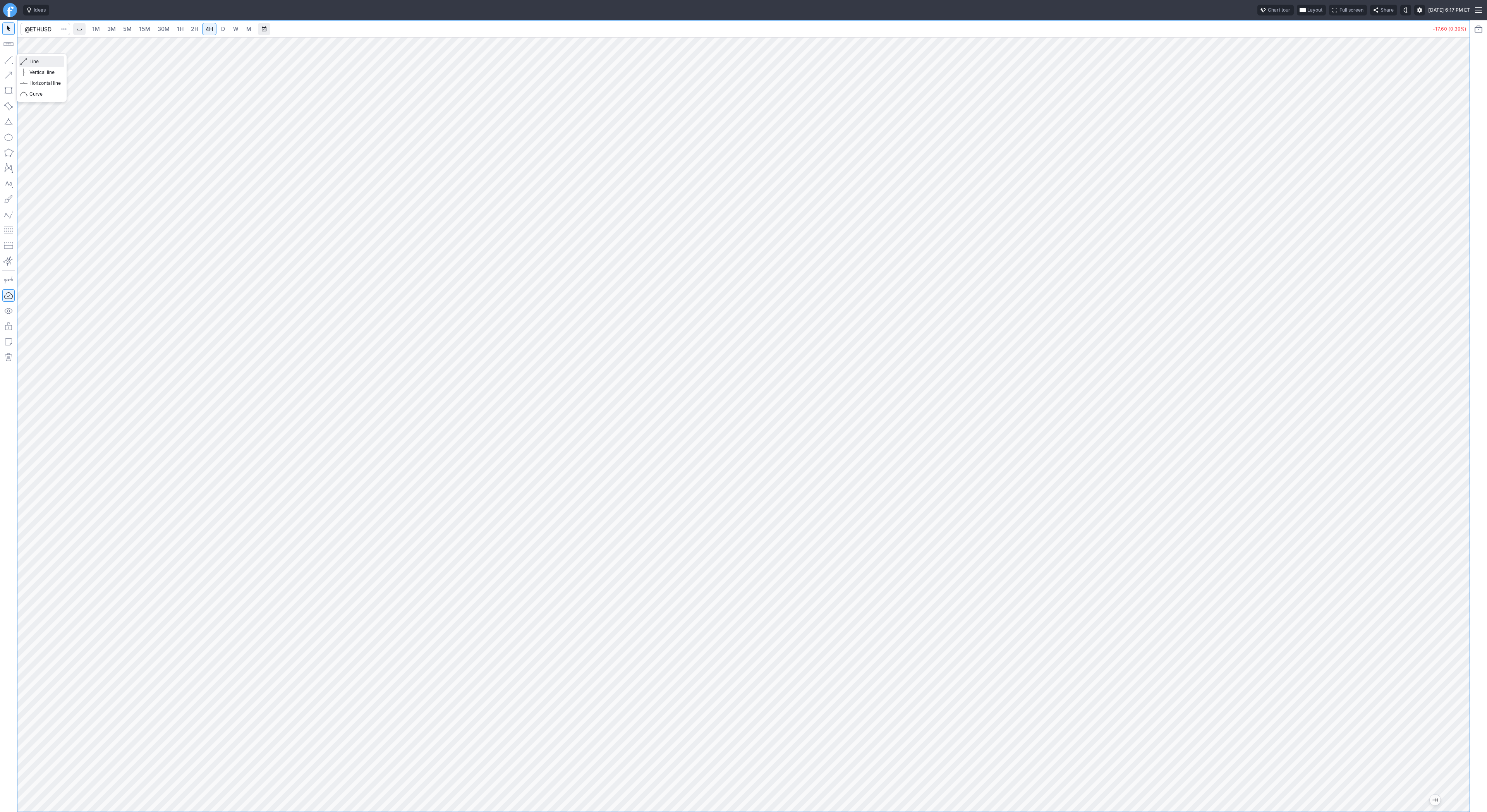
click at [30, 59] on span "Line" at bounding box center [45, 61] width 31 height 8
click at [28, 61] on button "Line" at bounding box center [42, 61] width 45 height 11
click at [33, 59] on span "Line" at bounding box center [45, 61] width 31 height 8
